Goal: Task Accomplishment & Management: Use online tool/utility

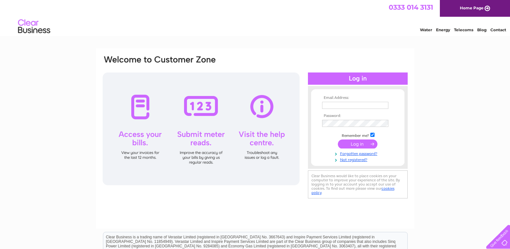
click at [341, 107] on input "text" at bounding box center [355, 105] width 66 height 7
click at [333, 105] on input "text" at bounding box center [355, 106] width 67 height 8
type input "iiqrainternational@gmail.com"
click at [367, 141] on input "submit" at bounding box center [358, 144] width 40 height 9
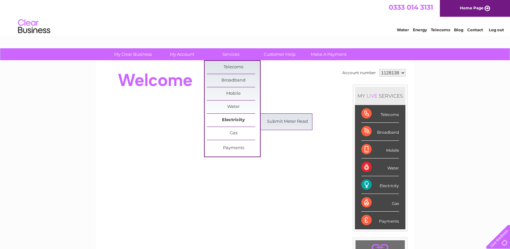
click at [233, 115] on link "Electricity" at bounding box center [233, 120] width 53 height 13
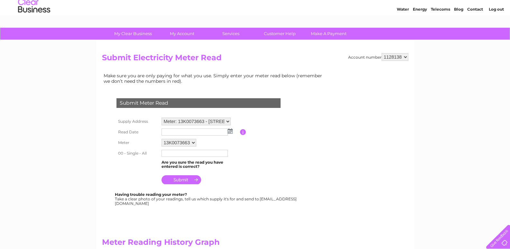
scroll to position [32, 0]
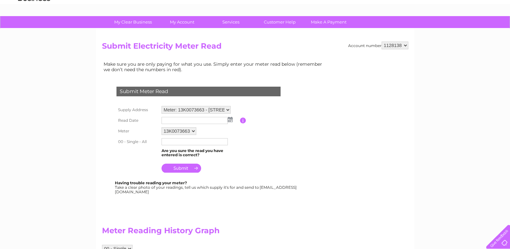
click at [230, 121] on img at bounding box center [230, 119] width 5 height 5
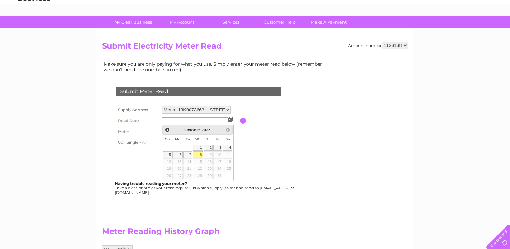
click at [200, 155] on link "8" at bounding box center [198, 154] width 10 height 6
type input "2025/10/08"
click at [200, 155] on link "8" at bounding box center [198, 154] width 10 height 6
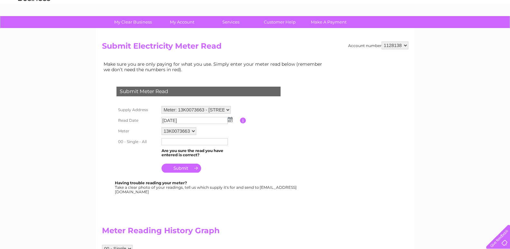
click at [167, 143] on input "text" at bounding box center [194, 141] width 66 height 7
click at [172, 141] on input "text" at bounding box center [194, 142] width 67 height 8
type input "75312"
click at [193, 167] on input "submit" at bounding box center [181, 168] width 40 height 9
